Goal: Find specific page/section: Find specific page/section

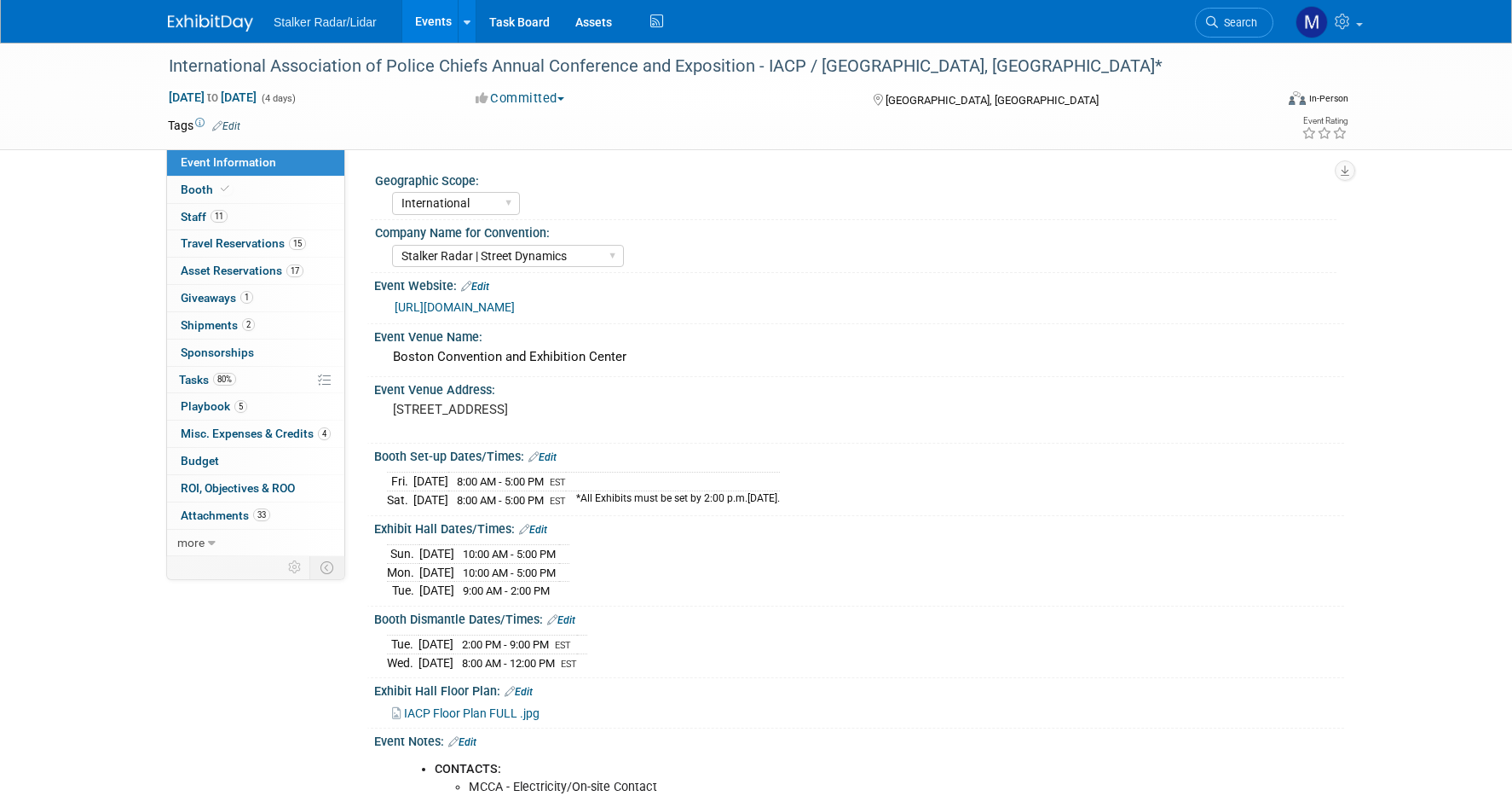
select select "International"
select select "Stalker Radar | Street Dynamics"
click at [446, 18] on link "Events" at bounding box center [433, 21] width 62 height 42
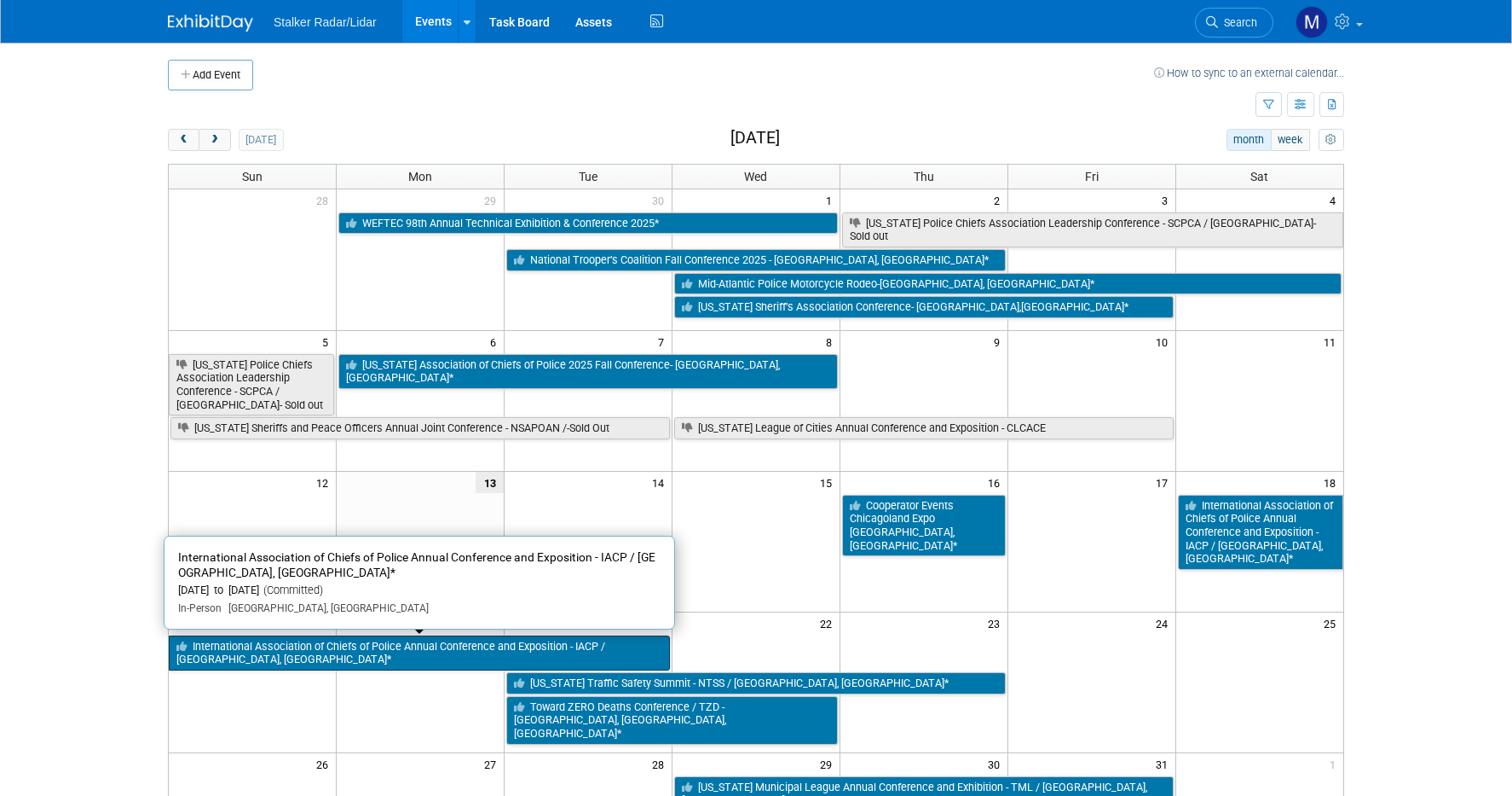
click at [435, 642] on link "International Association of Chiefs of Police Annual Conference and Exposition …" at bounding box center [419, 652] width 501 height 35
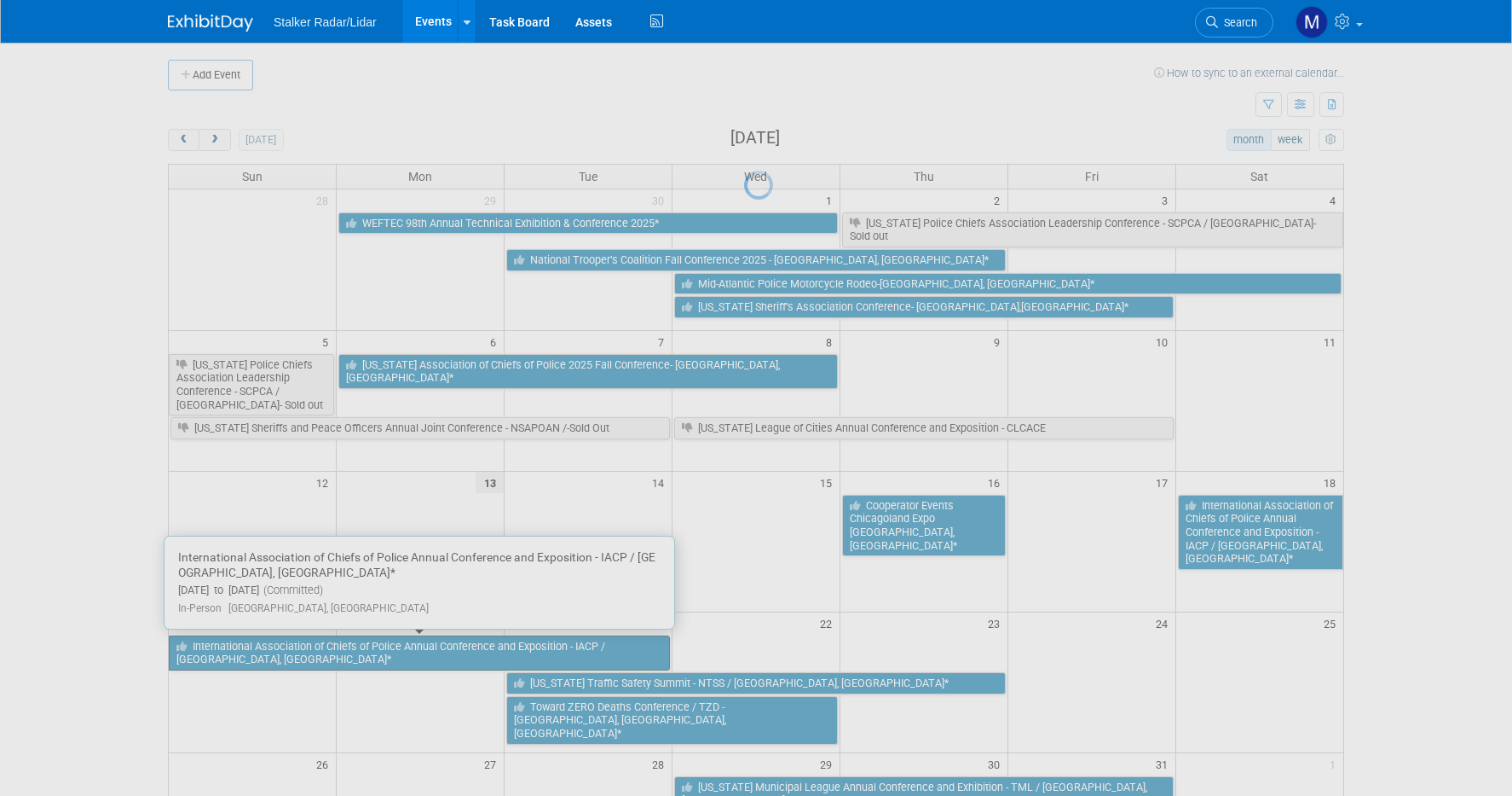
click at [744, 642] on div at bounding box center [756, 398] width 24 height 796
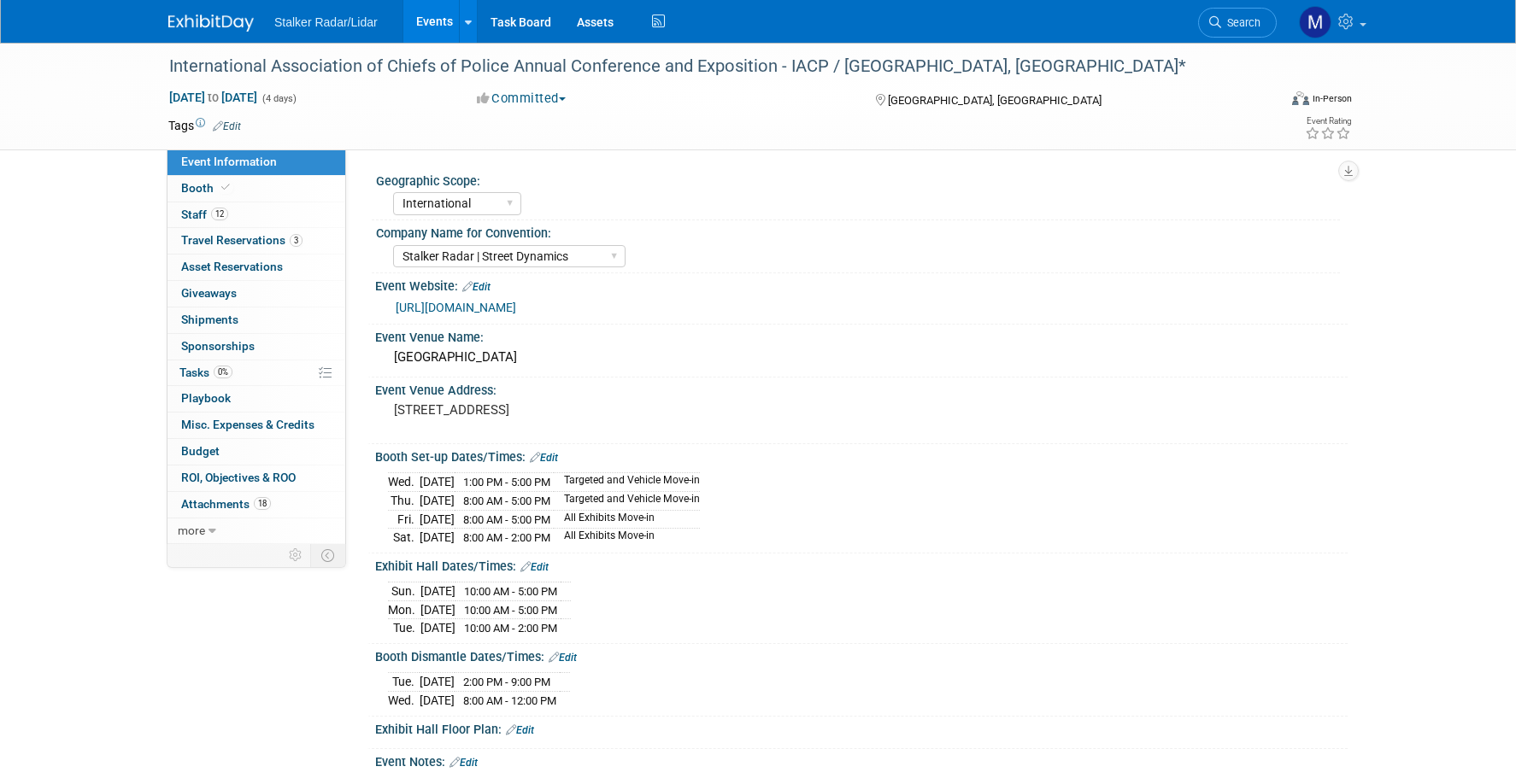
select select "International"
select select "Stalker Radar | Street Dynamics"
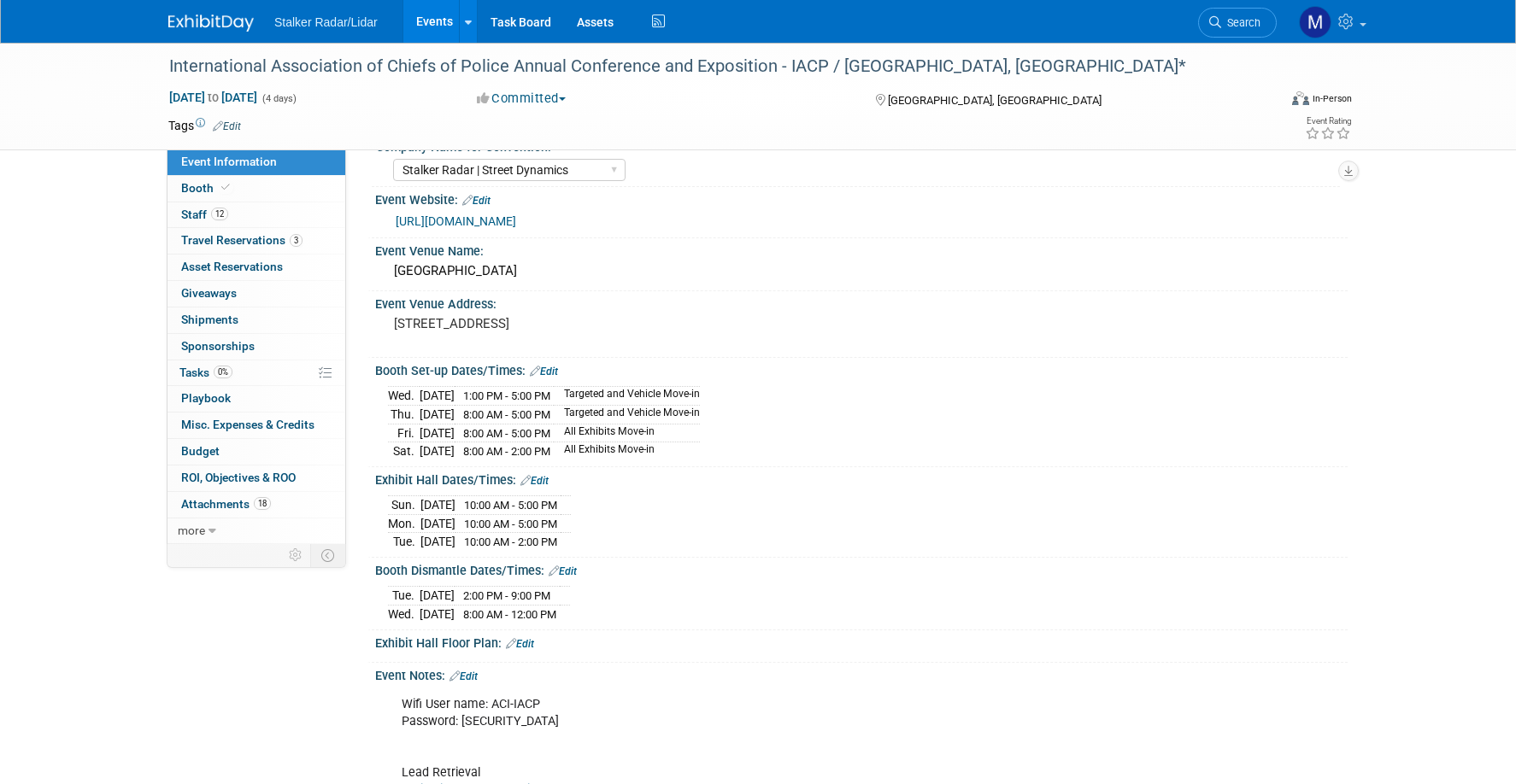
scroll to position [257, 0]
